Goal: Find specific page/section: Find specific page/section

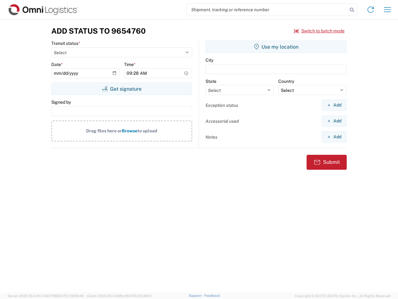
click at [267, 10] on input "search" at bounding box center [267, 10] width 161 height 12
click at [352, 10] on icon at bounding box center [352, 10] width 9 height 9
click at [371, 10] on icon at bounding box center [371, 10] width 10 height 10
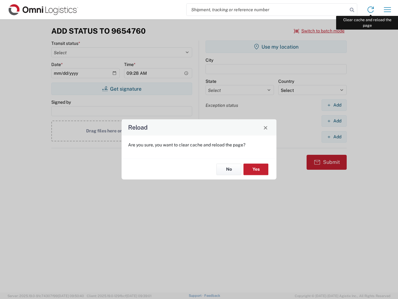
click at [388, 10] on div "Reload Are you sure, you want to clear cache and reload the page? No Yes" at bounding box center [199, 149] width 398 height 299
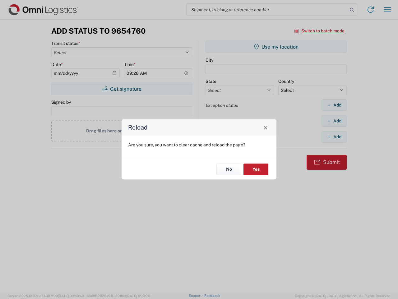
click at [319, 31] on div "Reload Are you sure, you want to clear cache and reload the page? No Yes" at bounding box center [199, 149] width 398 height 299
click at [122, 89] on div "Reload Are you sure, you want to clear cache and reload the page? No Yes" at bounding box center [199, 149] width 398 height 299
click at [276, 47] on div "Reload Are you sure, you want to clear cache and reload the page? No Yes" at bounding box center [199, 149] width 398 height 299
click at [334, 105] on div "Reload Are you sure, you want to clear cache and reload the page? No Yes" at bounding box center [199, 149] width 398 height 299
click at [334, 121] on div "Reload Are you sure, you want to clear cache and reload the page? No Yes" at bounding box center [199, 149] width 398 height 299
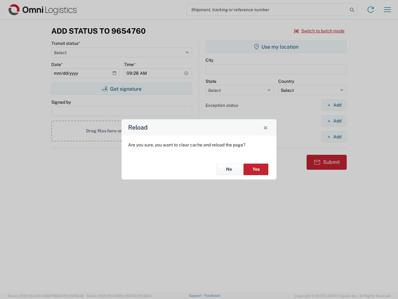
click at [334, 137] on div "Reload Are you sure, you want to clear cache and reload the page? No Yes" at bounding box center [199, 149] width 398 height 299
